Goal: Task Accomplishment & Management: Use online tool/utility

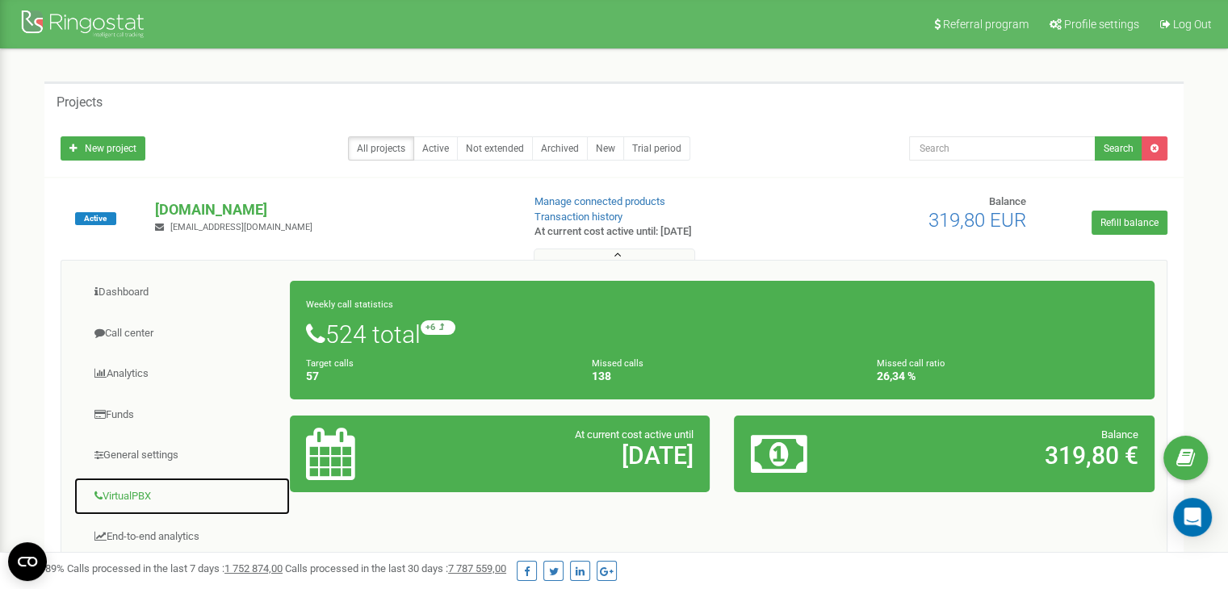
click at [144, 492] on link "VirtualPBX" at bounding box center [181, 497] width 217 height 40
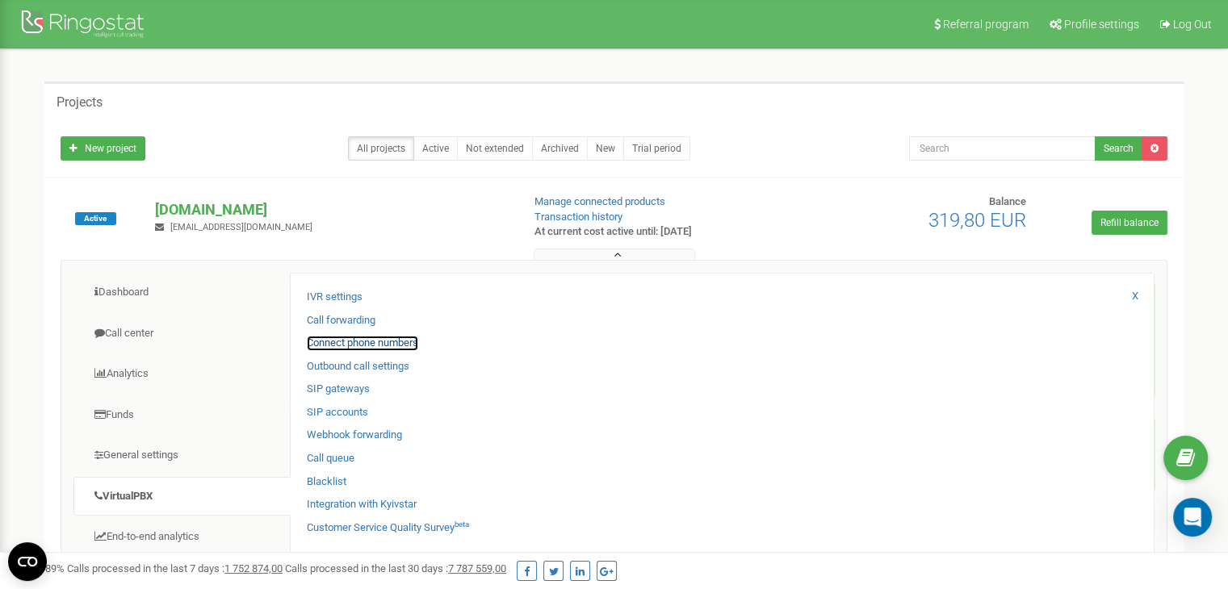
click at [394, 343] on link "Connect phone numbers" at bounding box center [362, 343] width 111 height 15
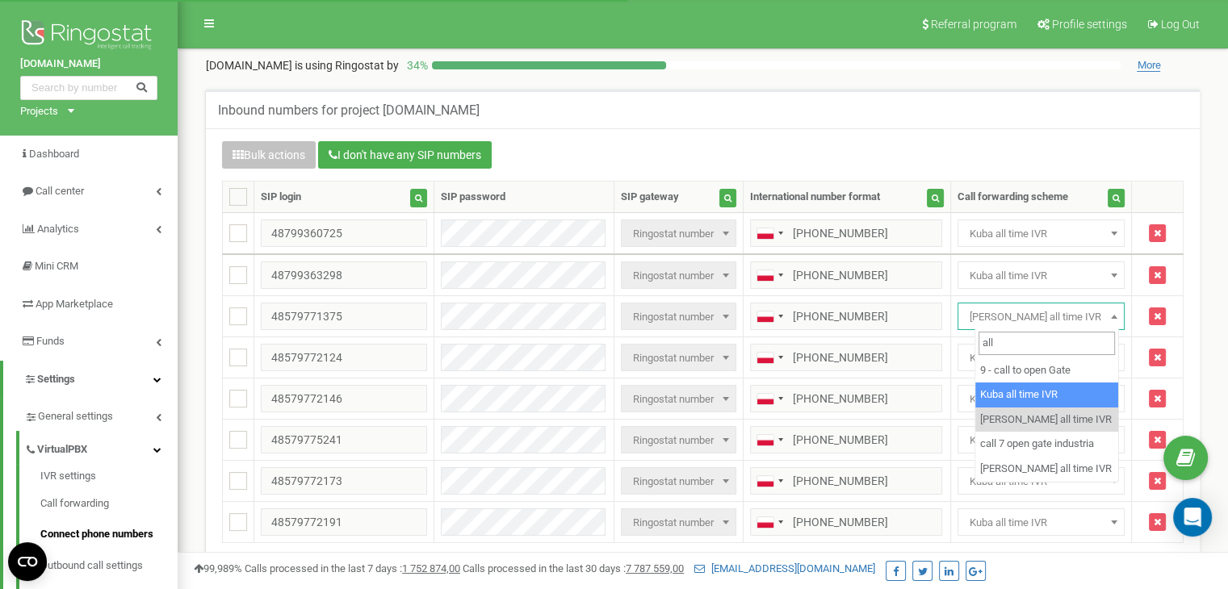
type input "all"
select select "225721"
